Goal: Transaction & Acquisition: Purchase product/service

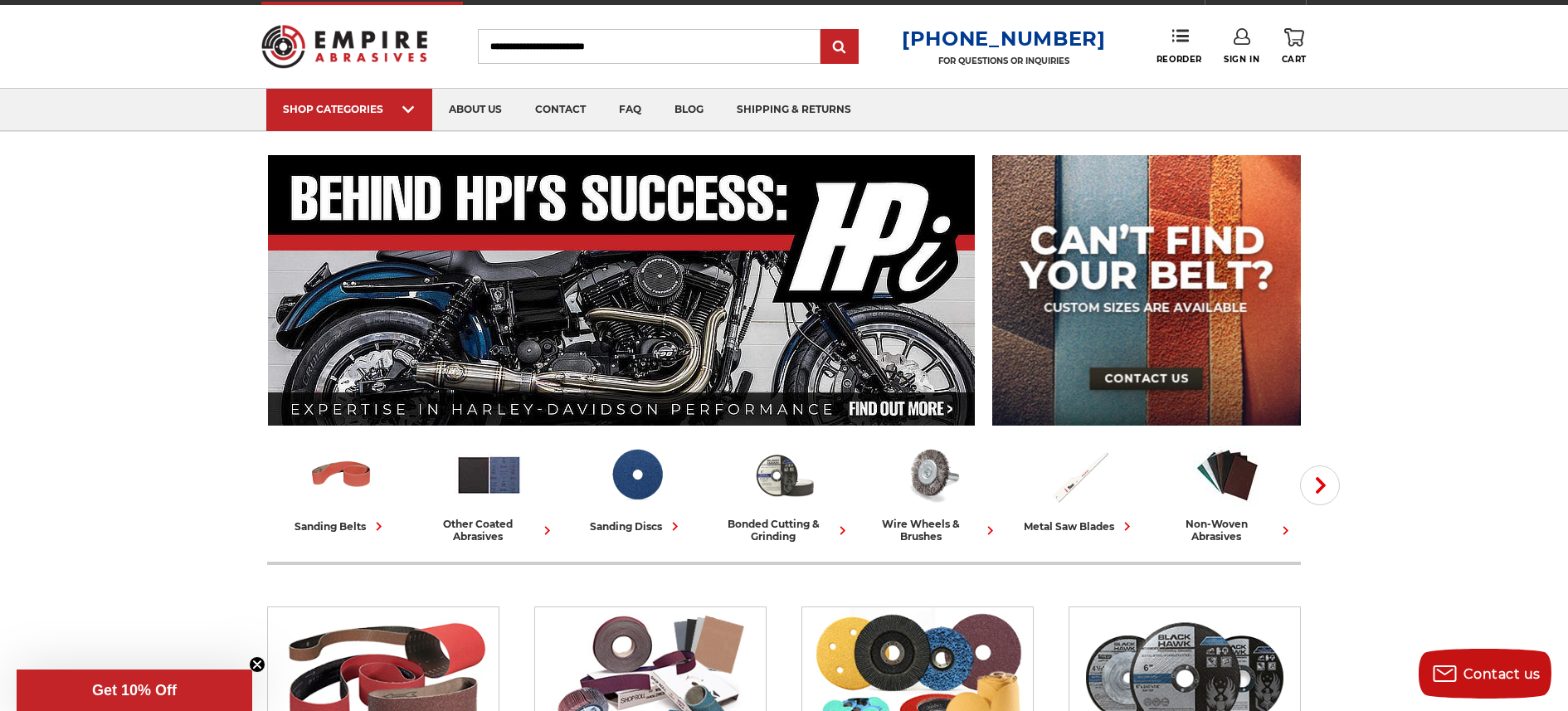
scroll to position [28, 0]
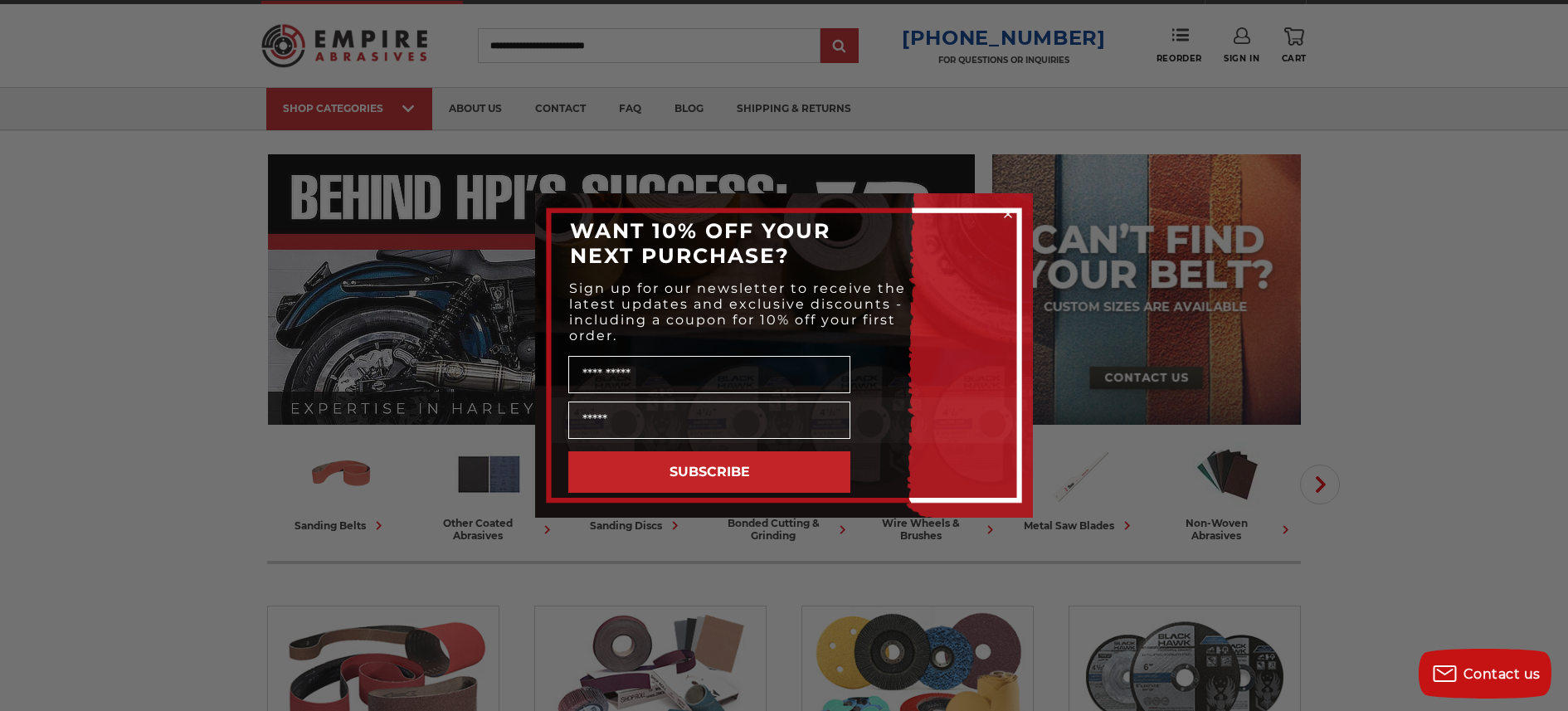
click at [1009, 212] on circle "Close dialog" at bounding box center [1009, 215] width 16 height 16
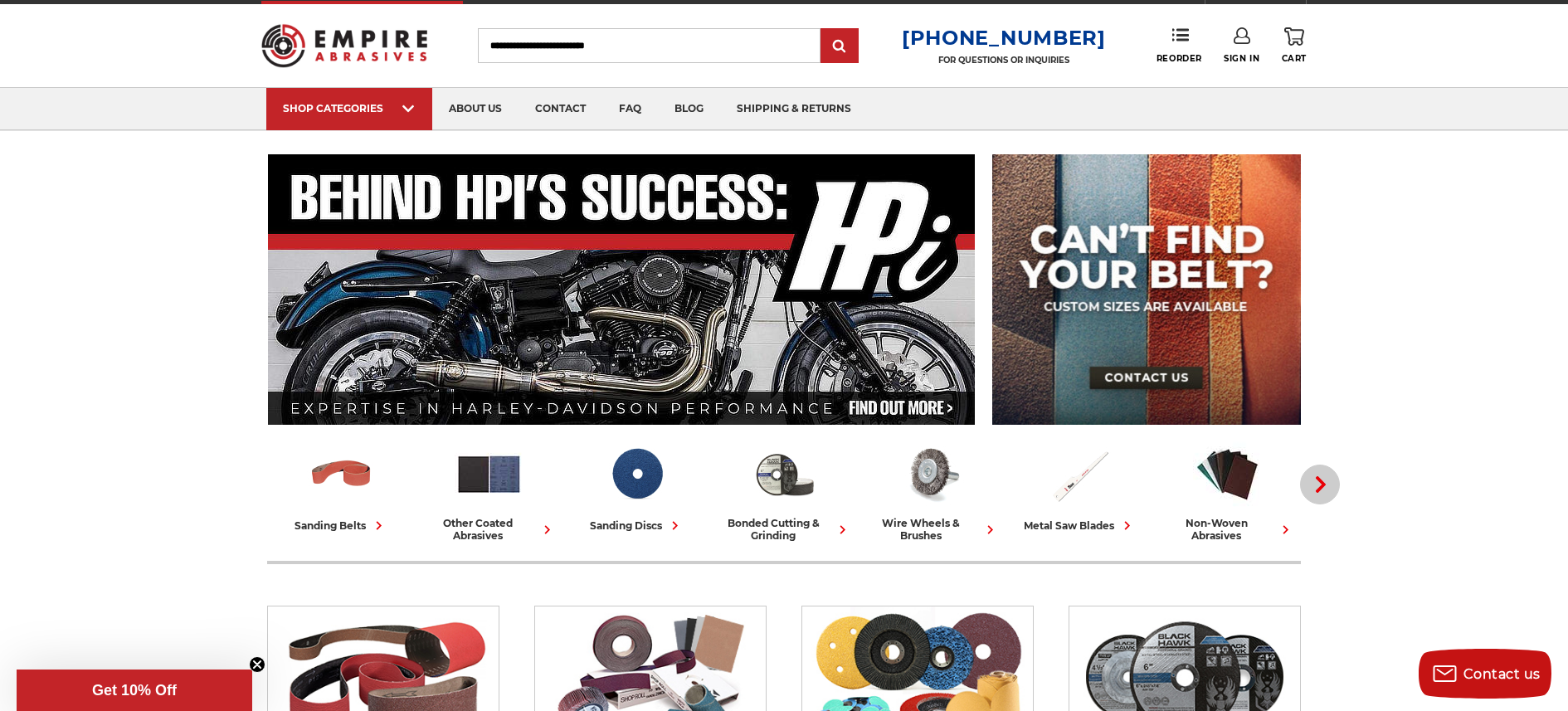
click at [1317, 478] on use "button" at bounding box center [1321, 484] width 10 height 16
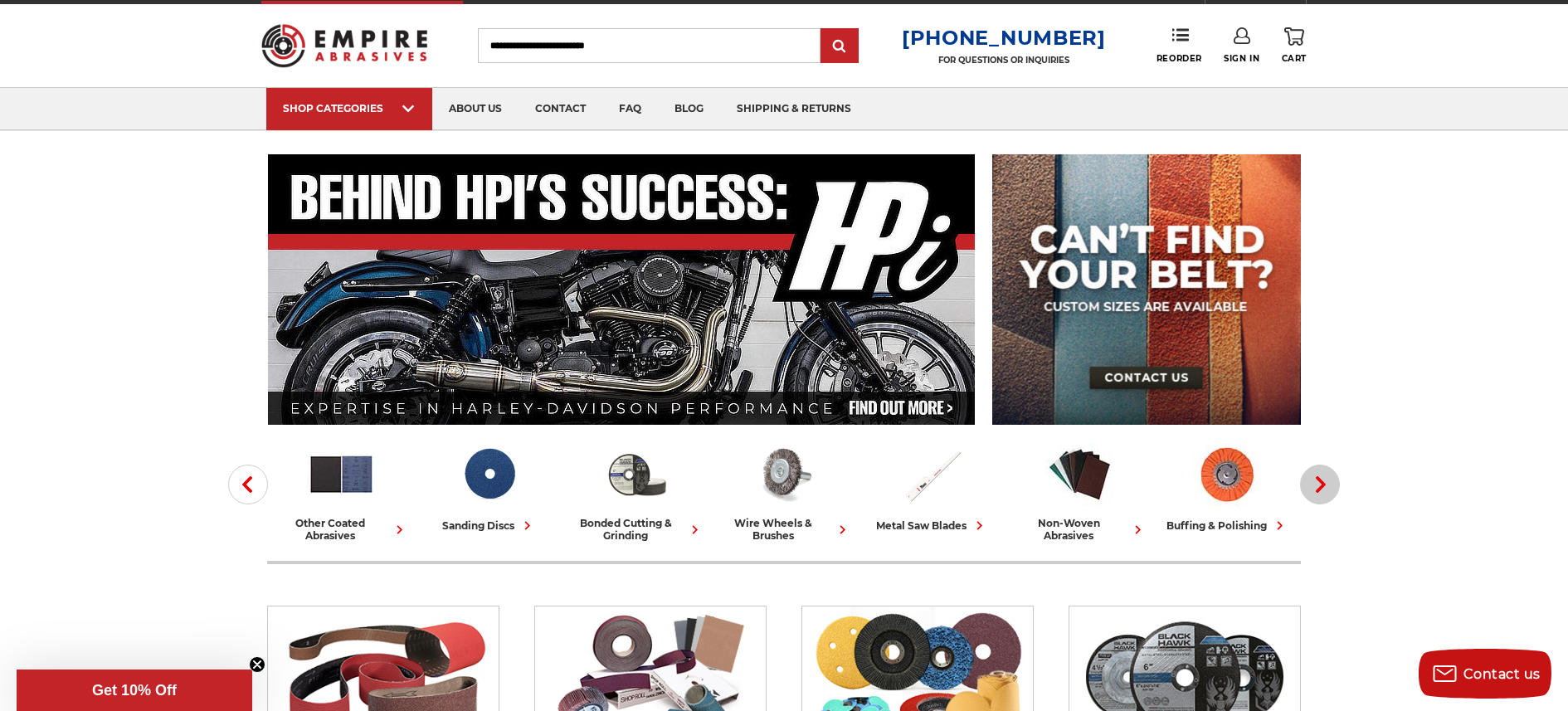
click at [1317, 480] on icon "button" at bounding box center [1321, 484] width 16 height 16
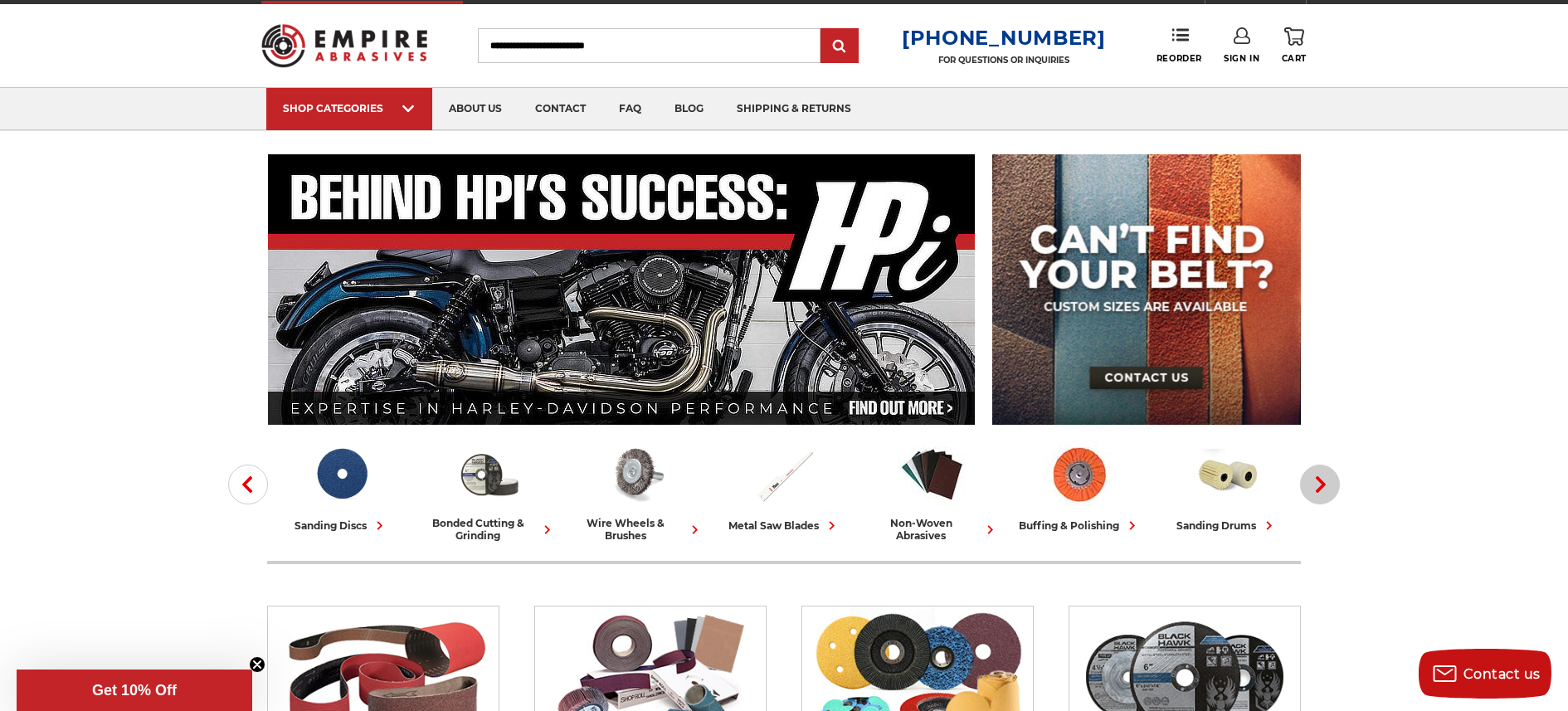
click at [1317, 480] on icon "button" at bounding box center [1321, 484] width 16 height 16
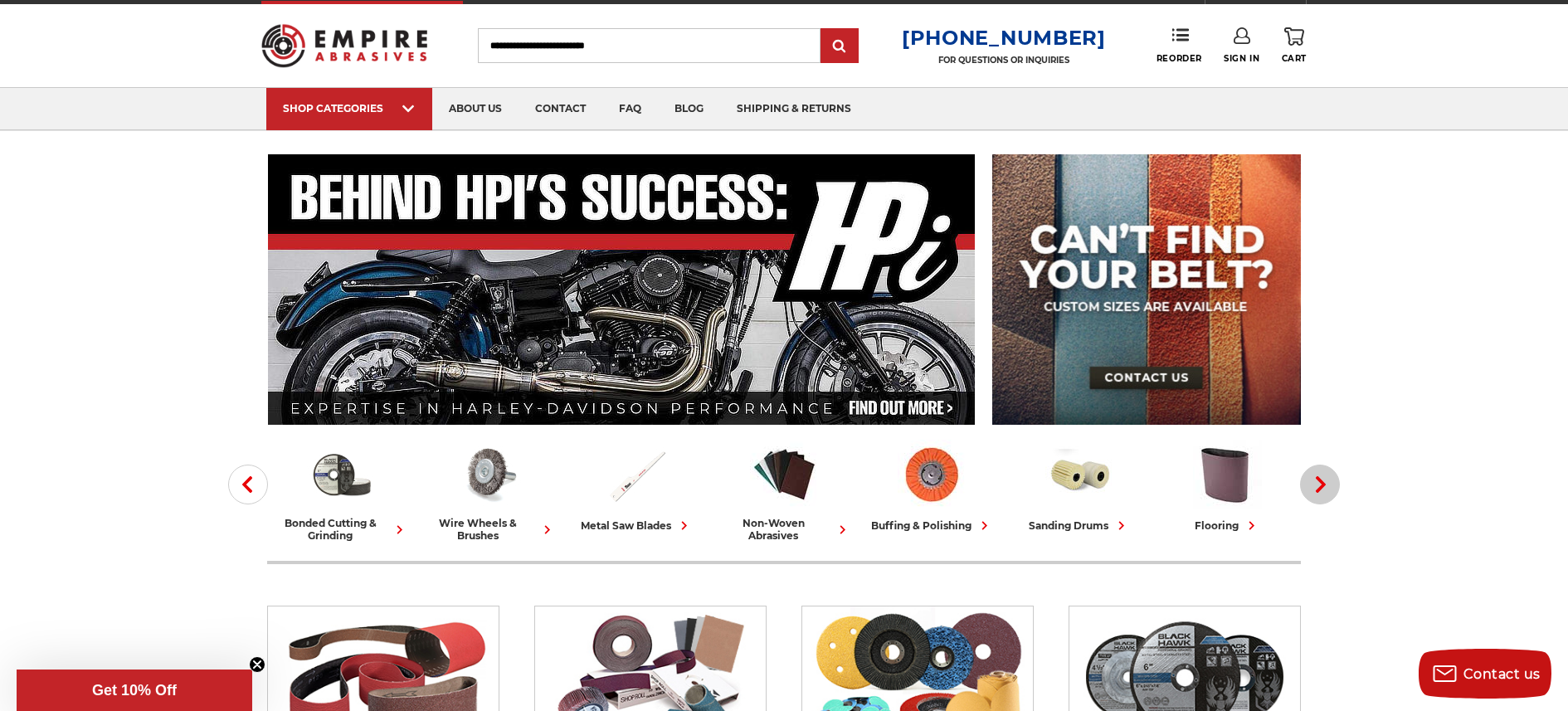
click at [1317, 480] on icon "button" at bounding box center [1321, 484] width 16 height 16
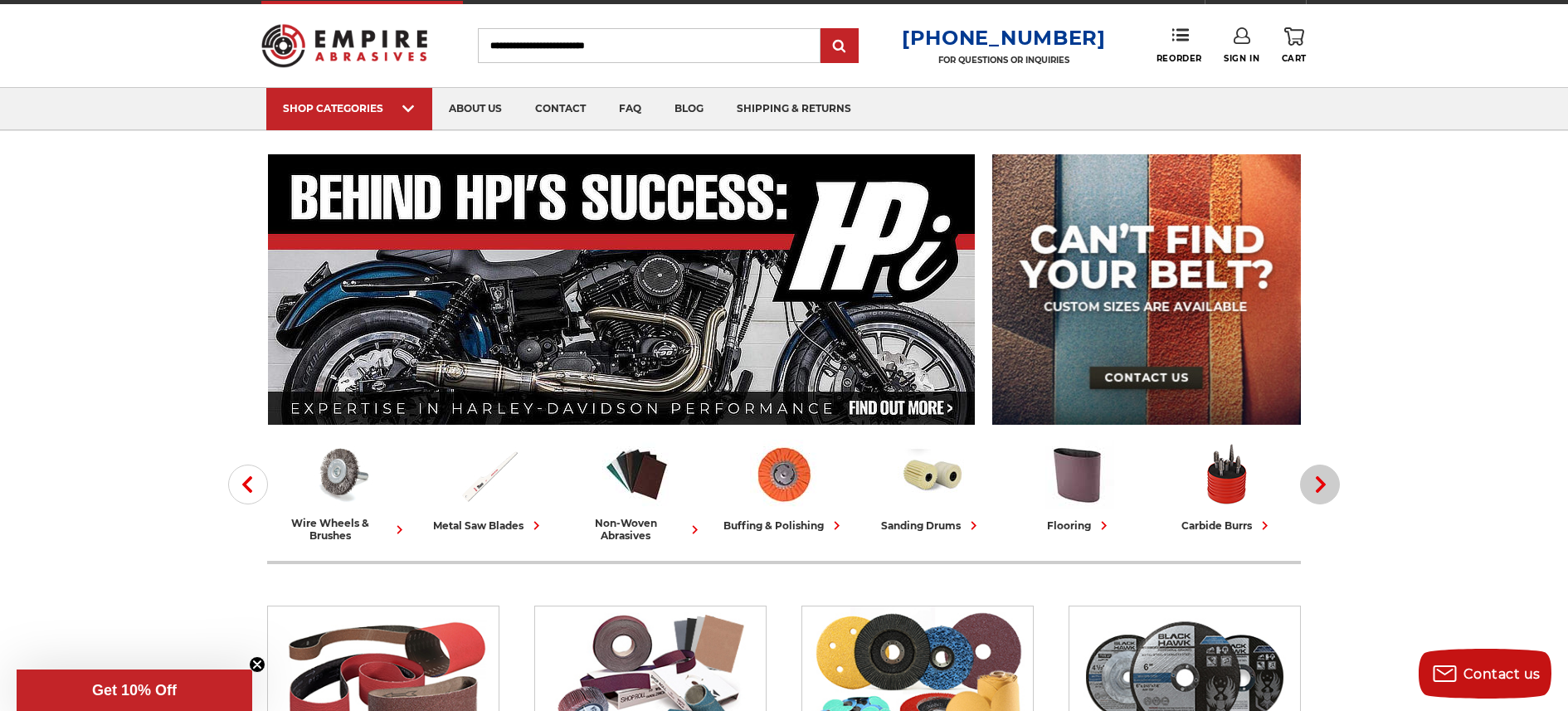
click at [1317, 480] on icon "button" at bounding box center [1321, 484] width 16 height 16
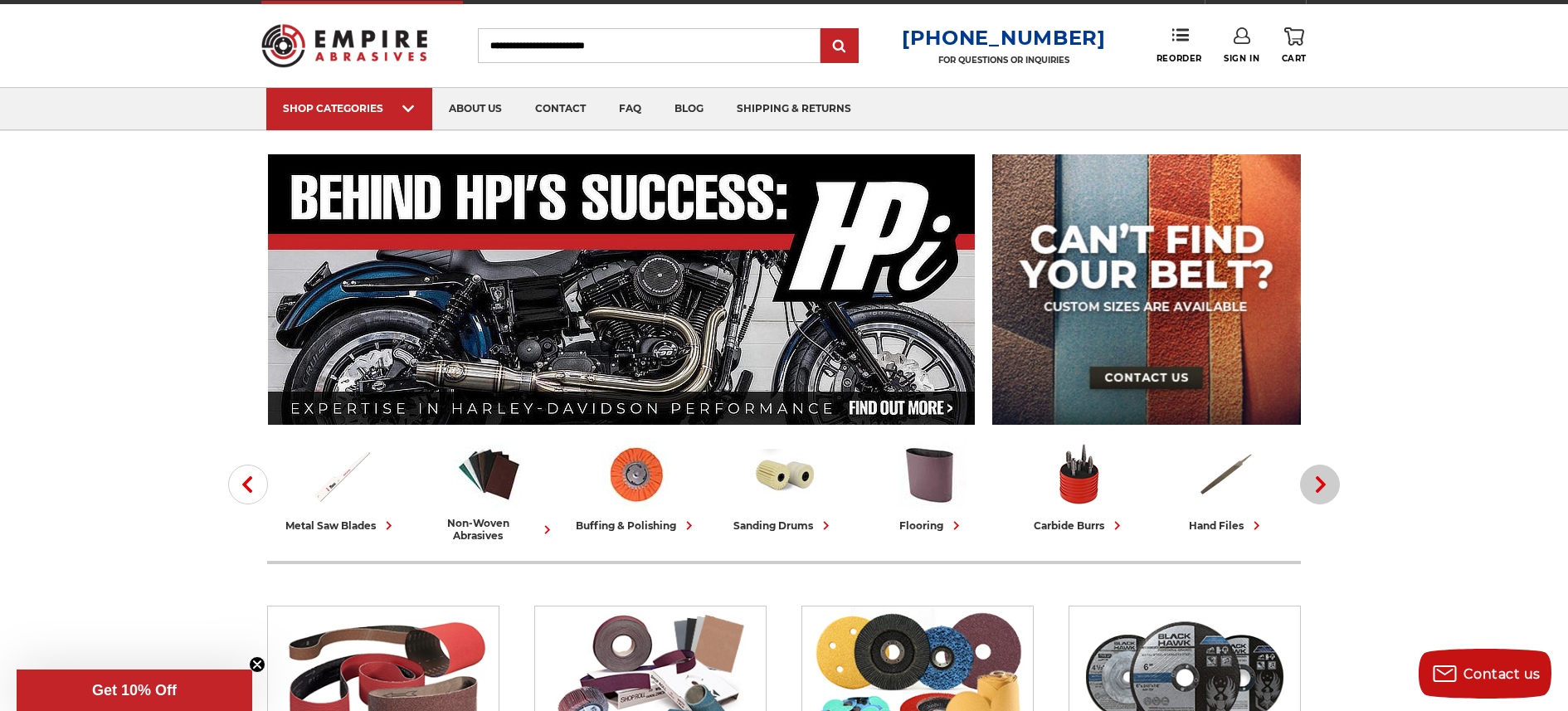
click at [1317, 480] on icon "button" at bounding box center [1321, 484] width 16 height 16
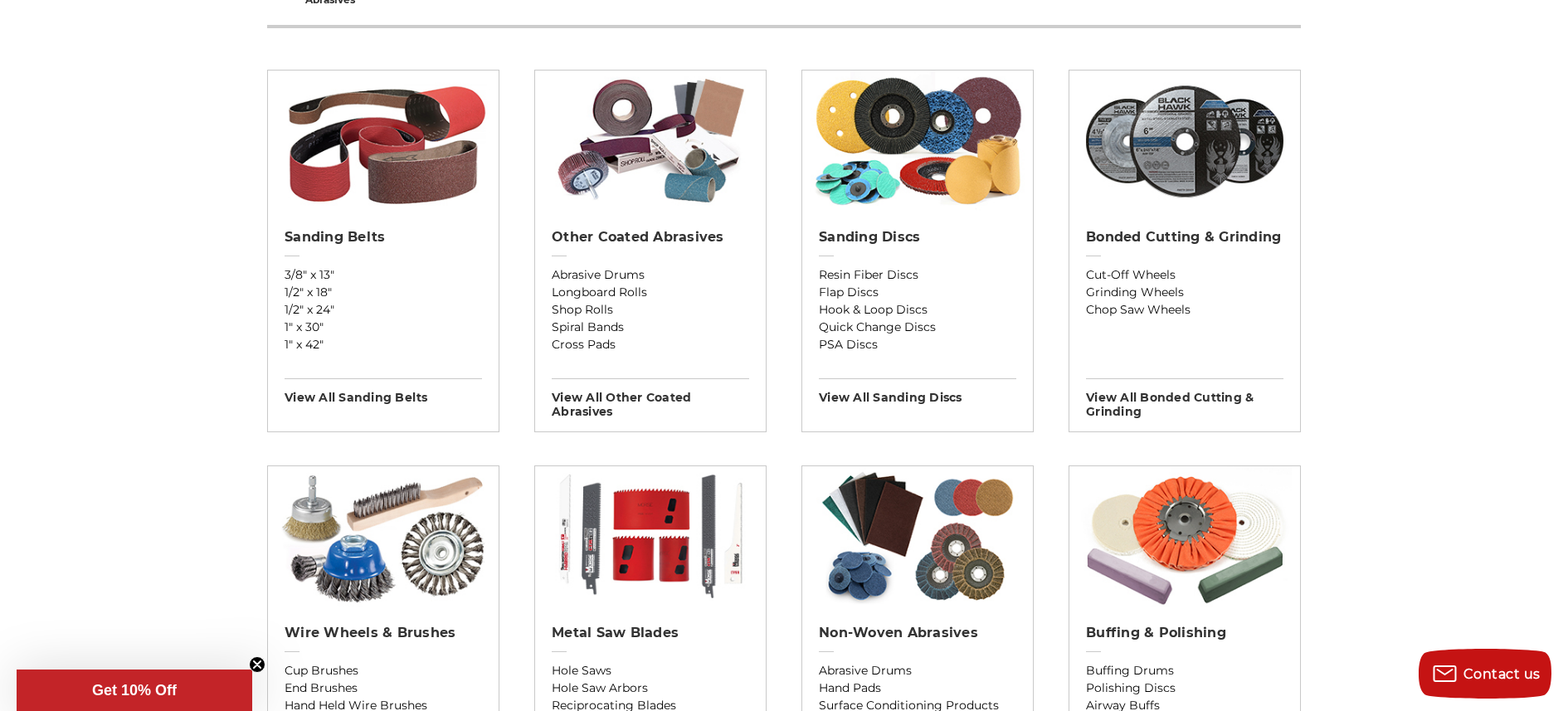
scroll to position [659, 0]
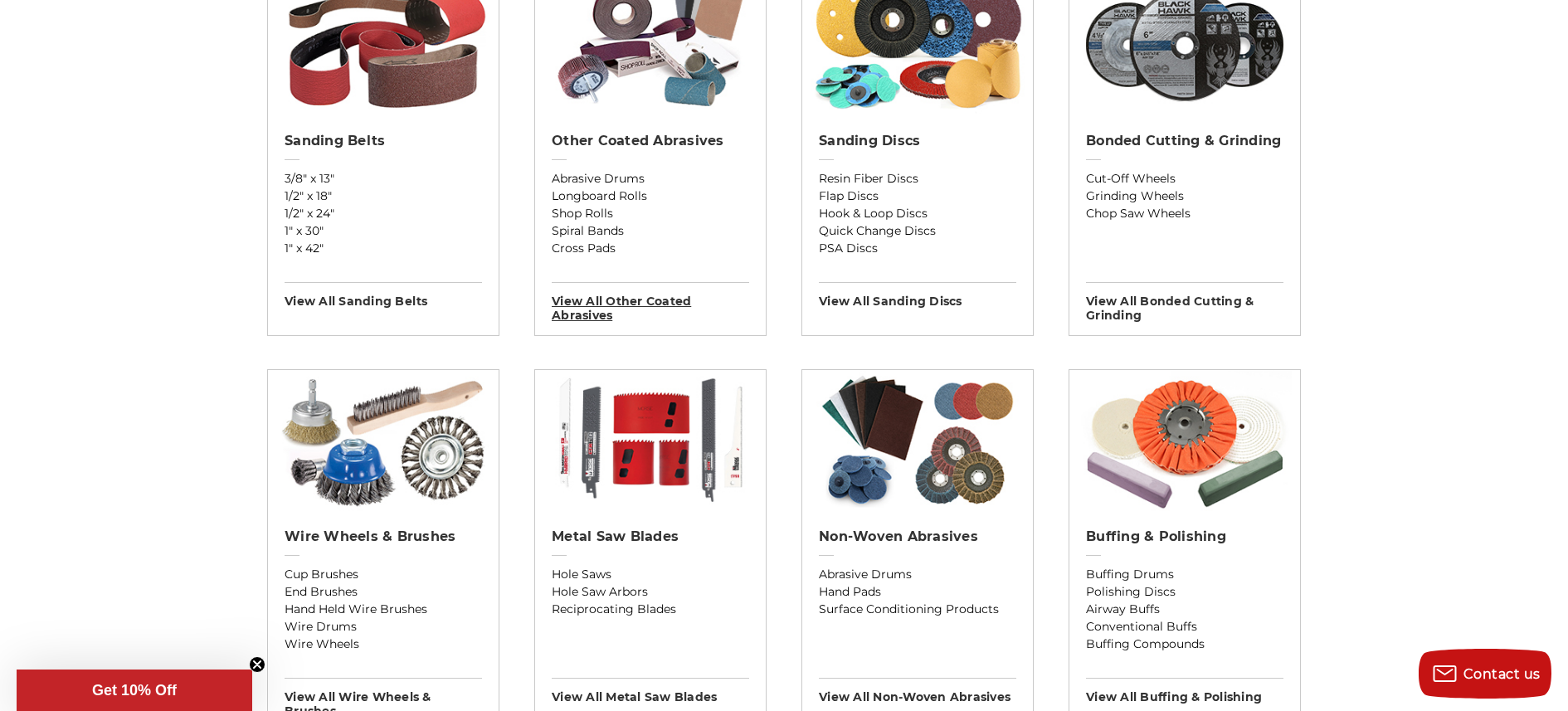
click at [665, 303] on h3 "View All other coated abrasives" at bounding box center [650, 302] width 197 height 41
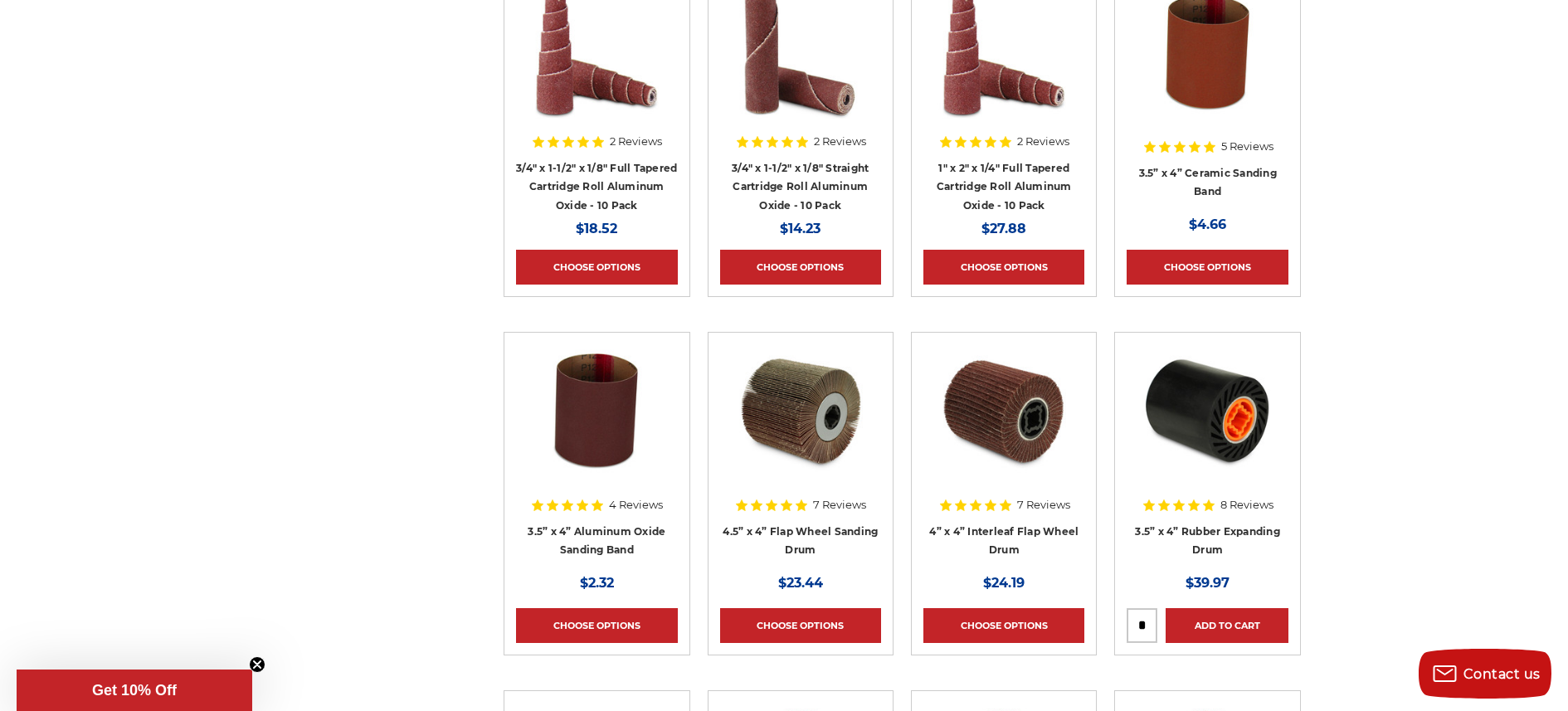
scroll to position [7489, 0]
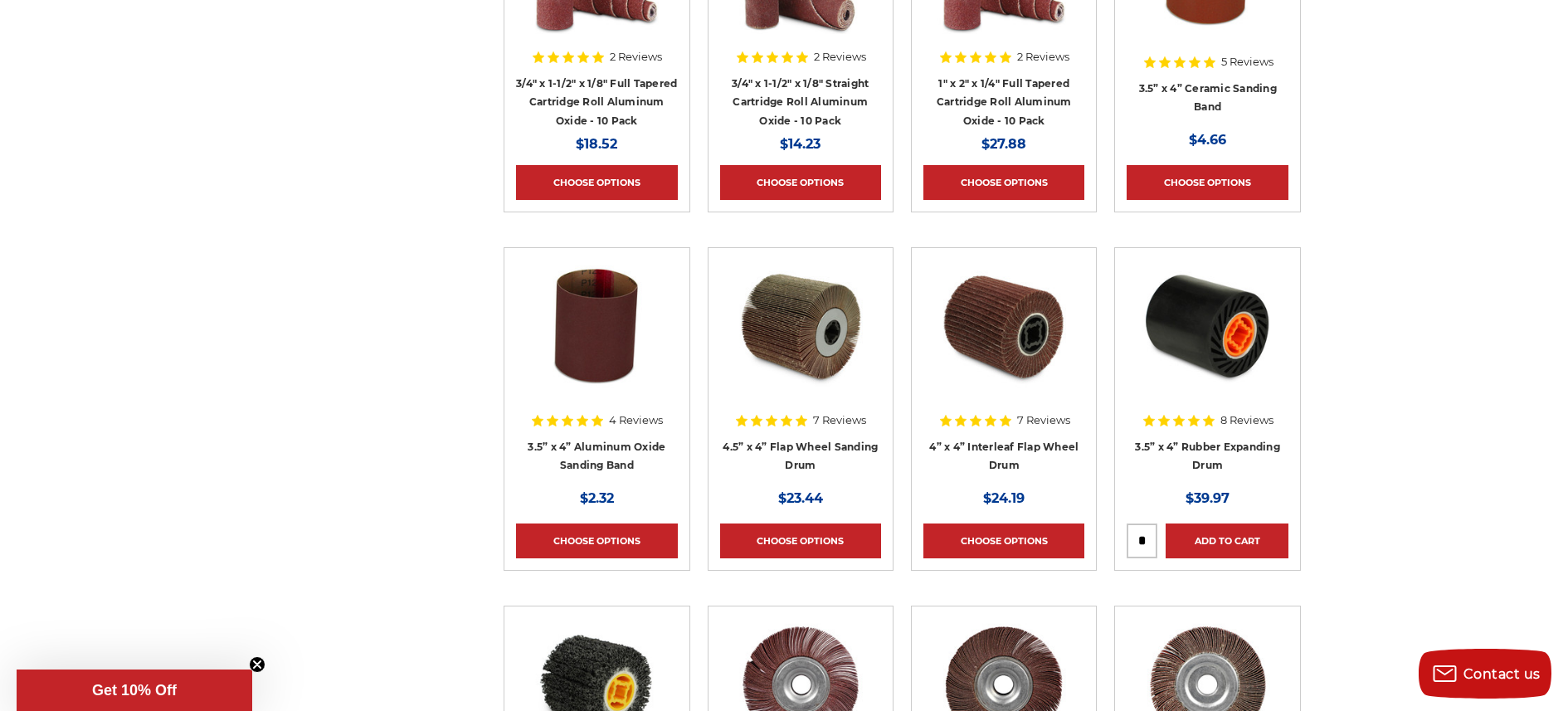
click at [993, 343] on img at bounding box center [1004, 326] width 133 height 133
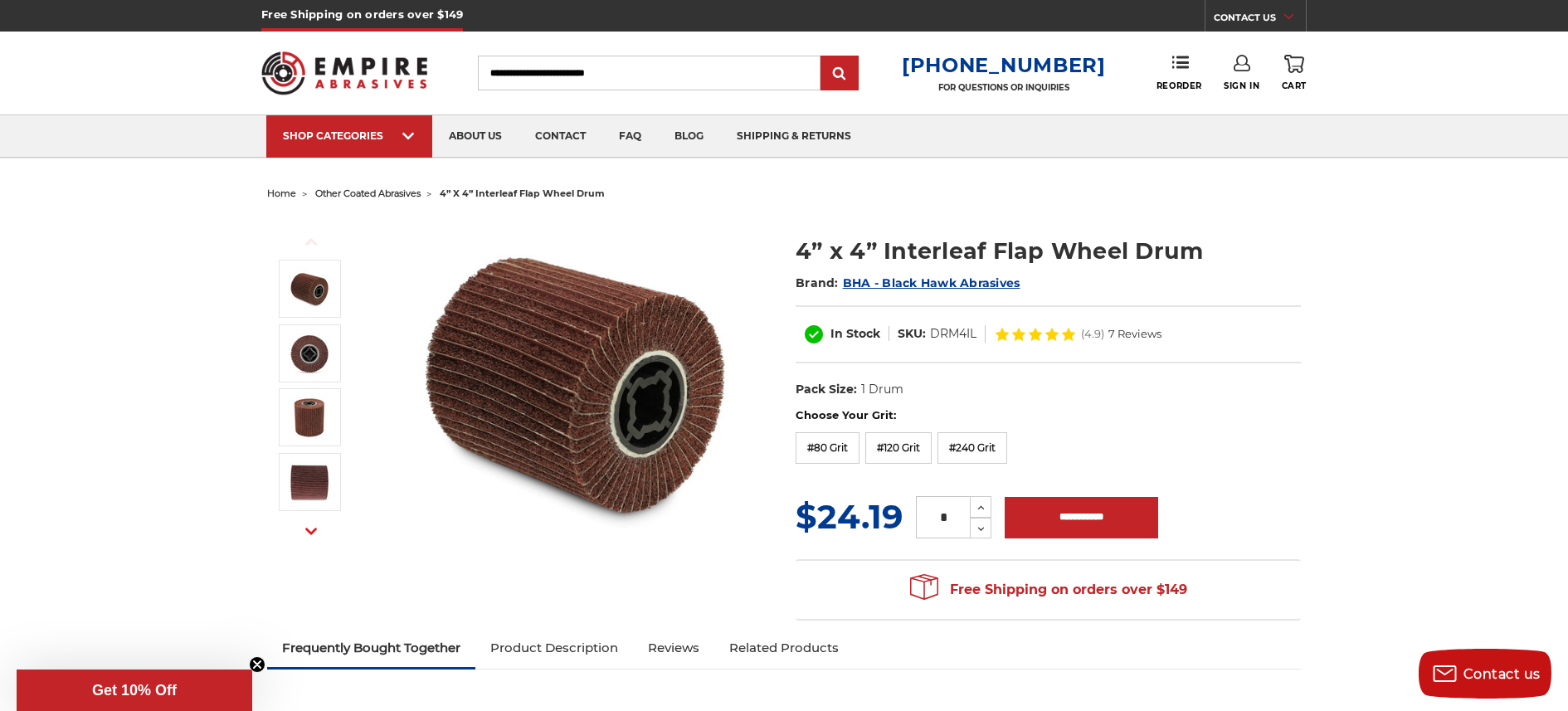
click at [501, 369] on img at bounding box center [576, 383] width 332 height 332
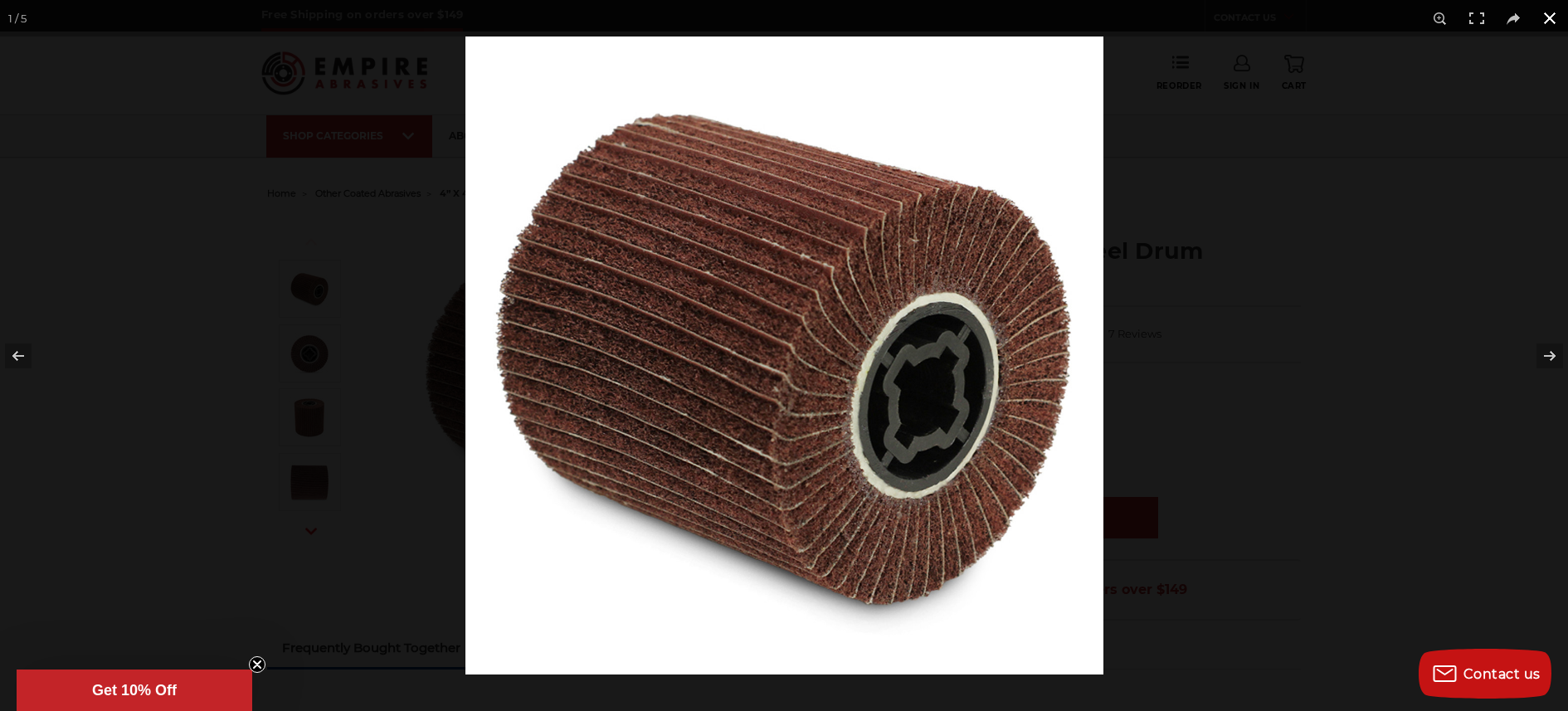
click at [1548, 22] on button at bounding box center [1550, 18] width 36 height 36
